Goal: Task Accomplishment & Management: Manage account settings

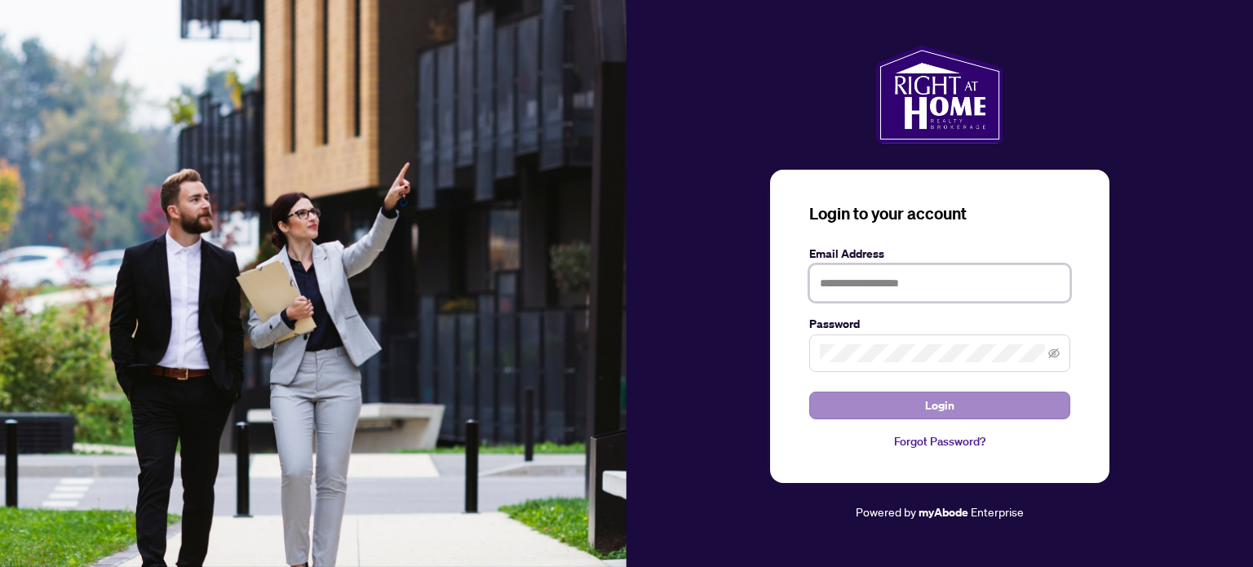
type input "**********"
click at [891, 406] on button "Login" at bounding box center [939, 406] width 261 height 28
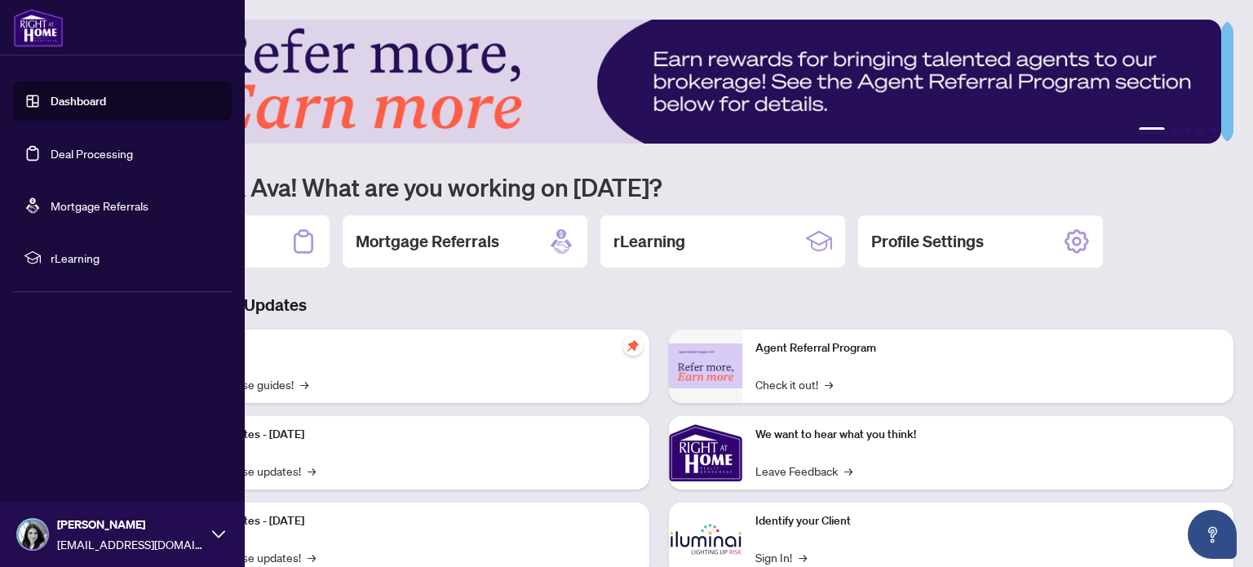
click at [51, 104] on link "Dashboard" at bounding box center [78, 101] width 55 height 15
click at [51, 161] on link "Deal Processing" at bounding box center [92, 153] width 82 height 15
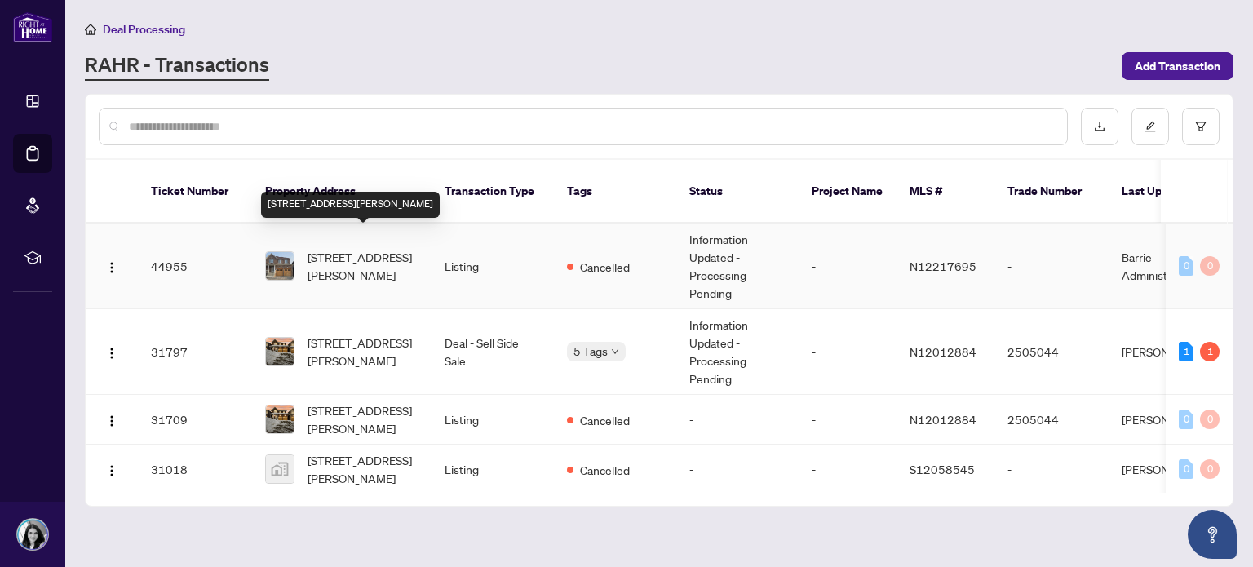
click at [384, 258] on span "[STREET_ADDRESS][PERSON_NAME]" at bounding box center [363, 266] width 111 height 36
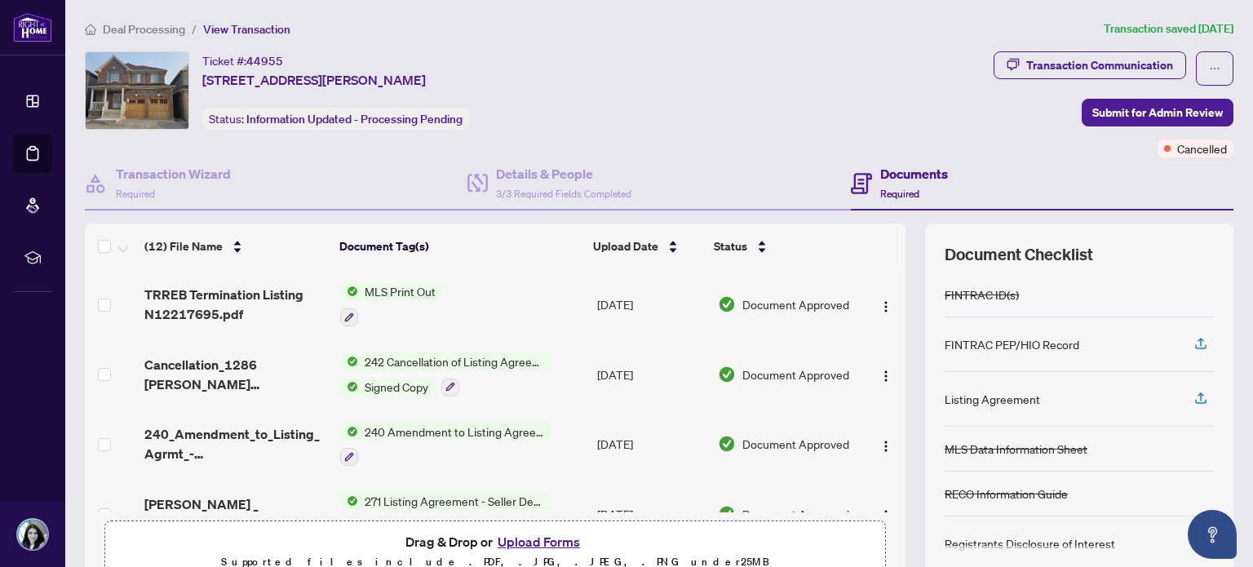
click at [405, 359] on span "242 Cancellation of Listing Agreement - Authority to Offer for Sale" at bounding box center [454, 361] width 193 height 18
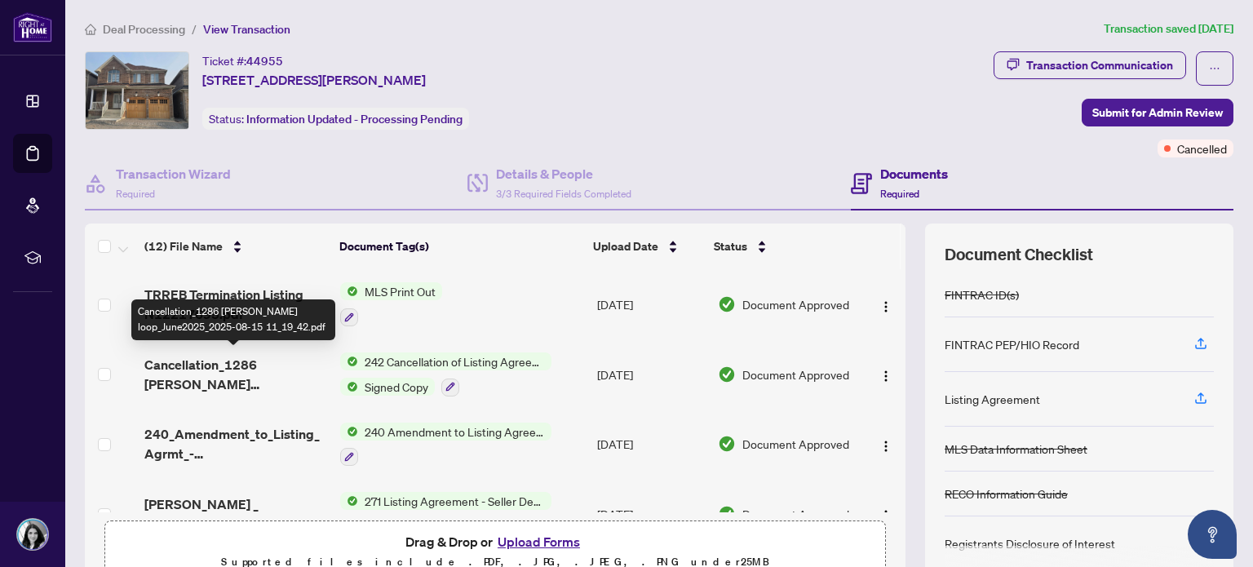
click at [215, 374] on span "Cancellation_1286 [PERSON_NAME] loop_June2025_2025-08-15 11_19_42.pdf" at bounding box center [235, 374] width 183 height 39
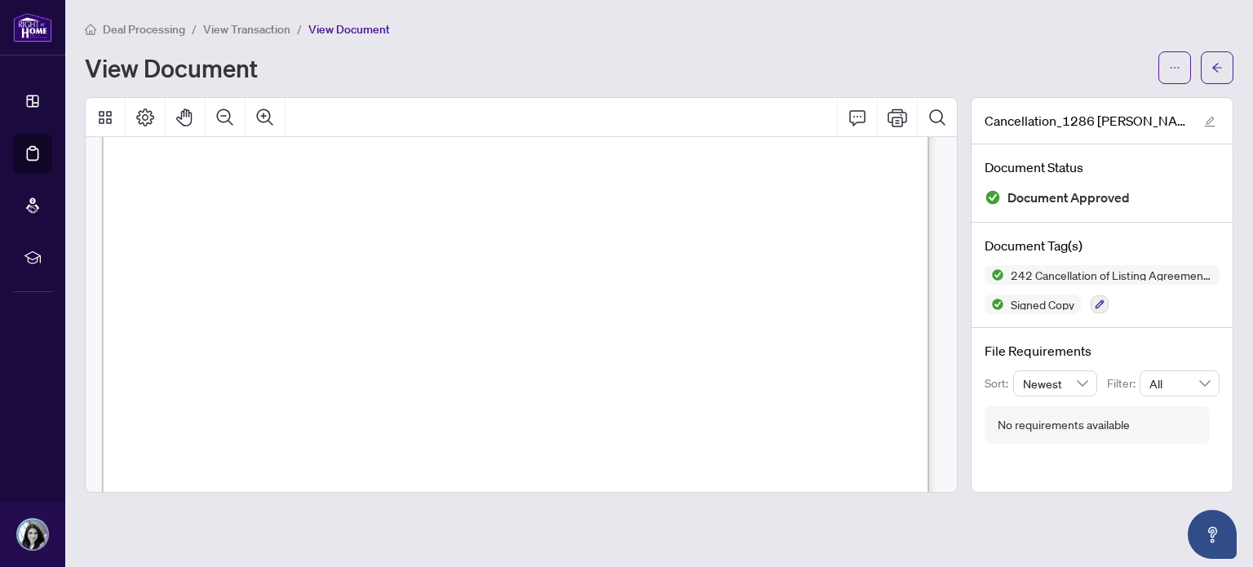
scroll to position [747, 0]
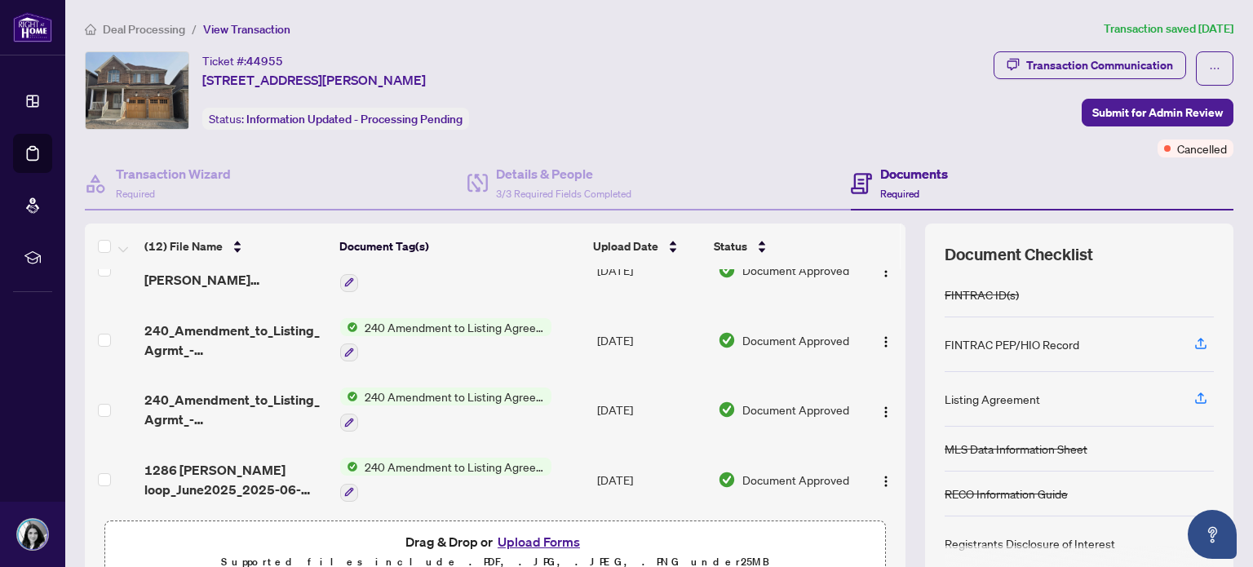
scroll to position [586, 0]
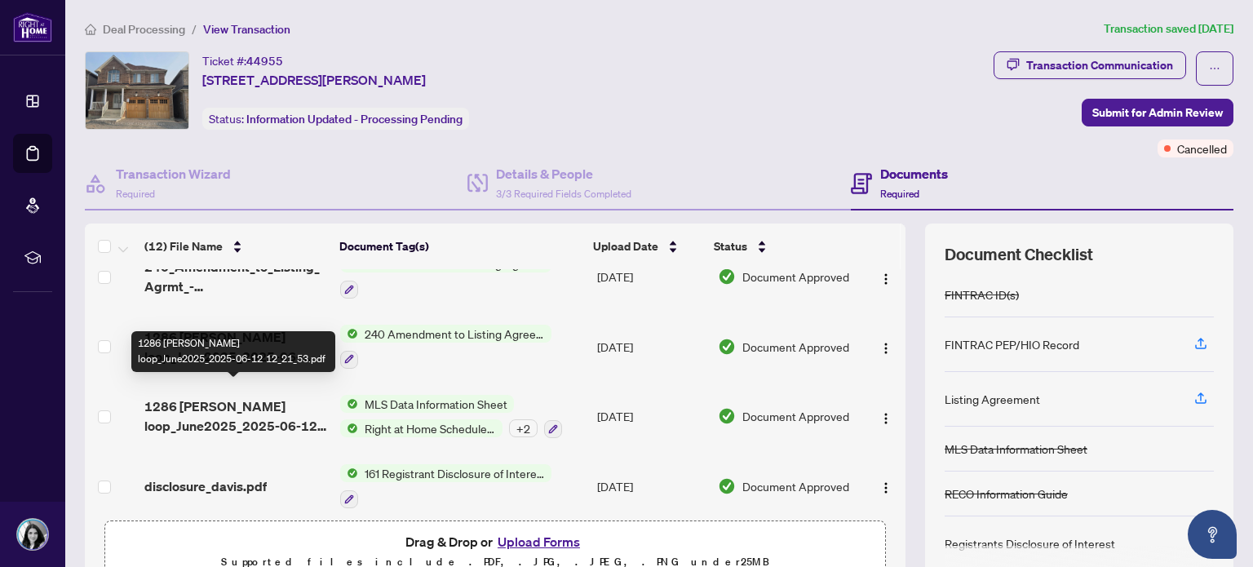
click at [237, 397] on span "1286 [PERSON_NAME] loop_June2025_2025-06-12 12_21_53.pdf" at bounding box center [235, 415] width 183 height 39
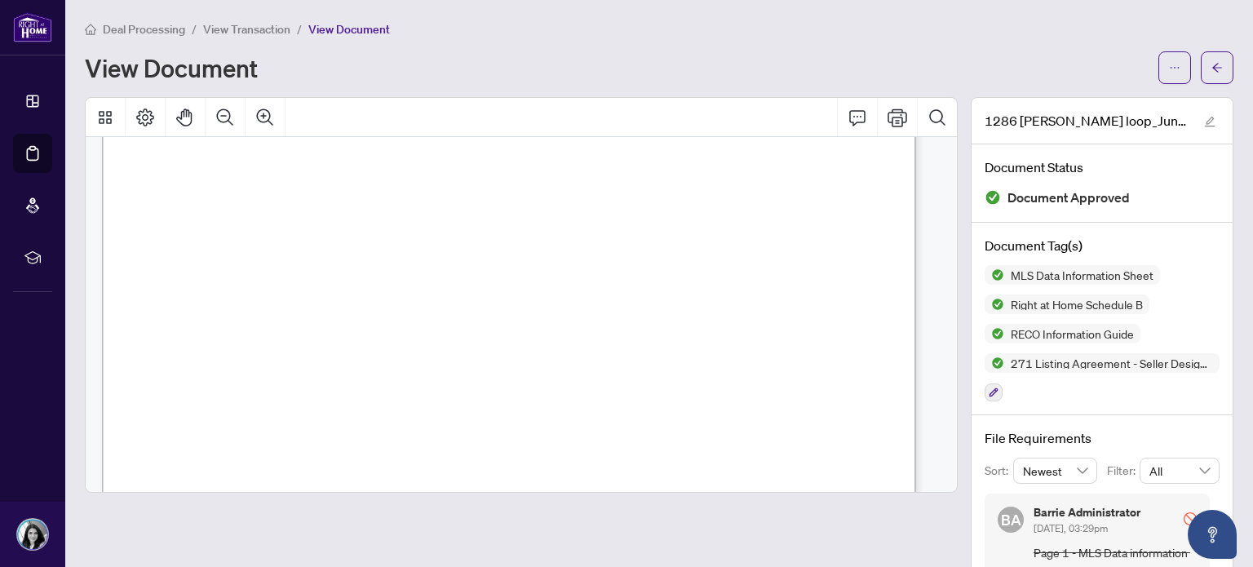
scroll to position [5574, 0]
drag, startPoint x: 213, startPoint y: 189, endPoint x: 168, endPoint y: 188, distance: 44.9
